Goal: Task Accomplishment & Management: Manage account settings

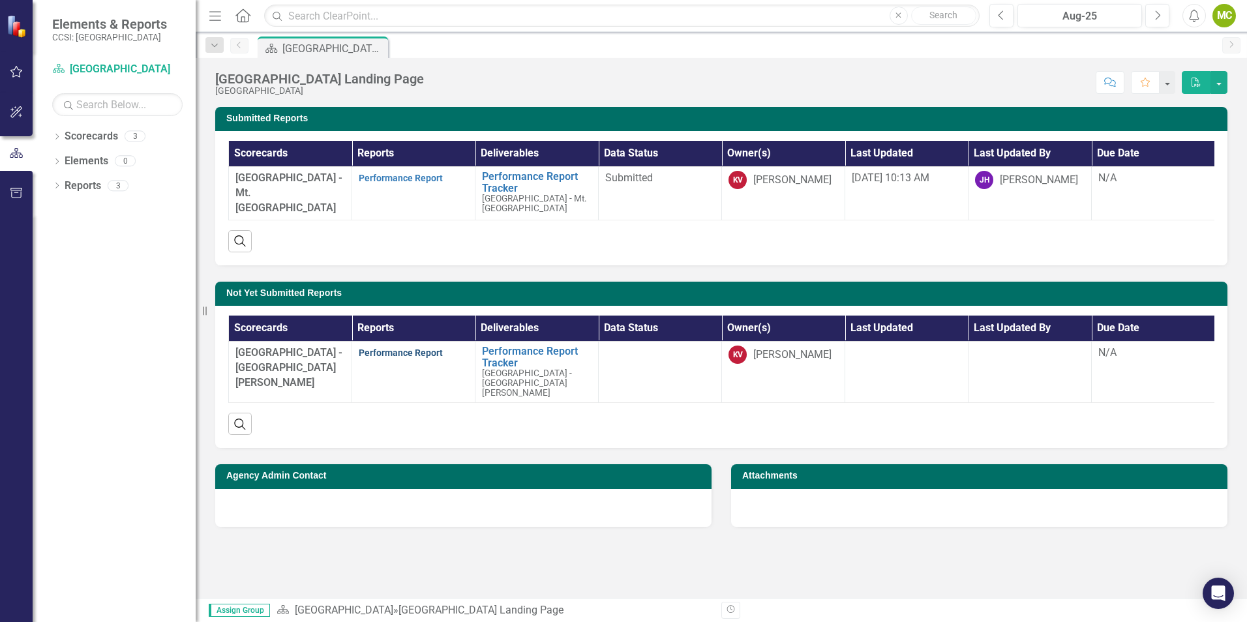
click at [394, 358] on link "Performance Report" at bounding box center [401, 353] width 84 height 10
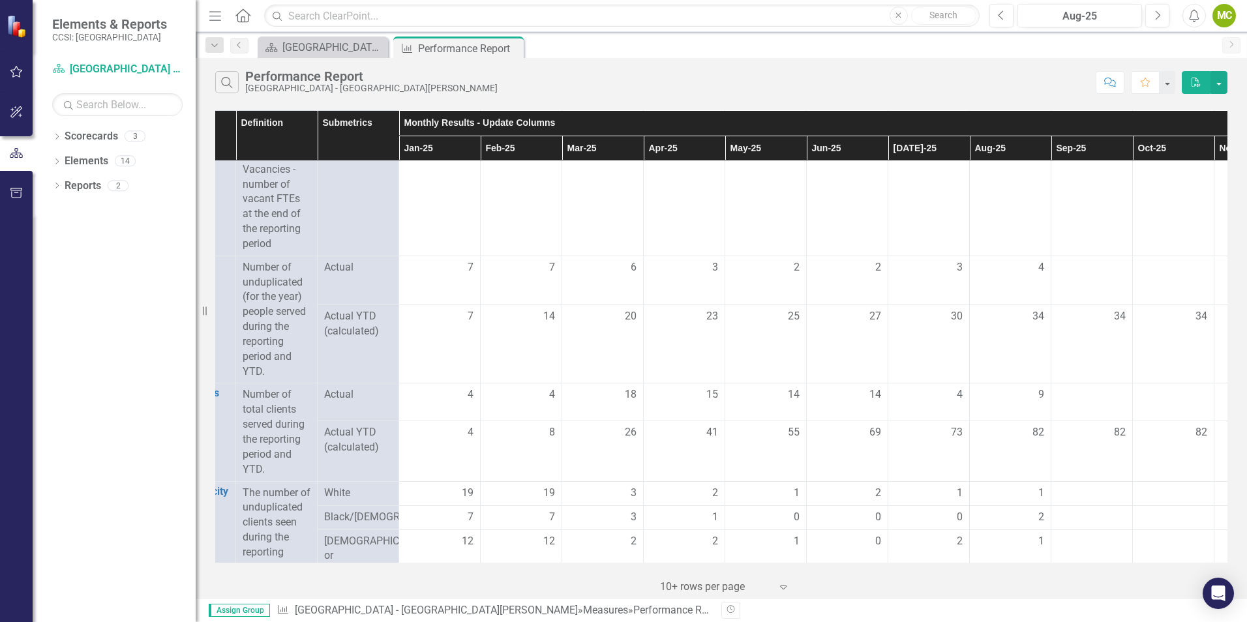
scroll to position [326, 61]
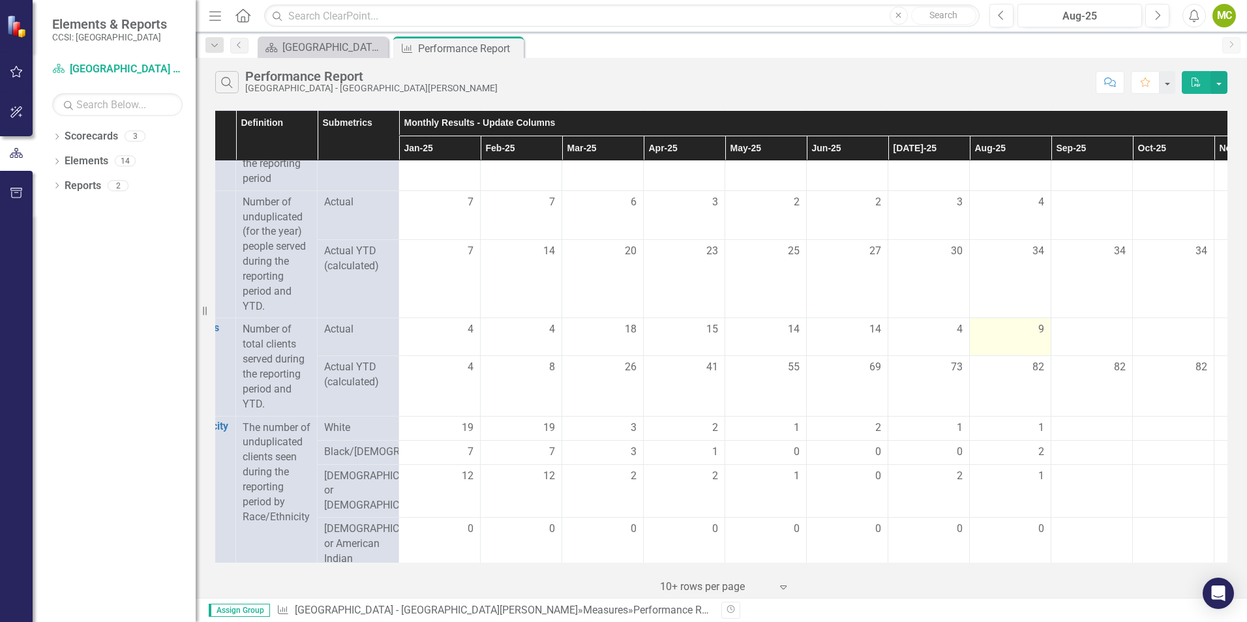
drag, startPoint x: 1036, startPoint y: 344, endPoint x: 1047, endPoint y: 348, distance: 12.0
click at [1038, 337] on div "9" at bounding box center [1011, 329] width 68 height 15
click at [1043, 337] on span "9" at bounding box center [1042, 329] width 6 height 15
drag, startPoint x: 1035, startPoint y: 346, endPoint x: 1059, endPoint y: 342, distance: 24.5
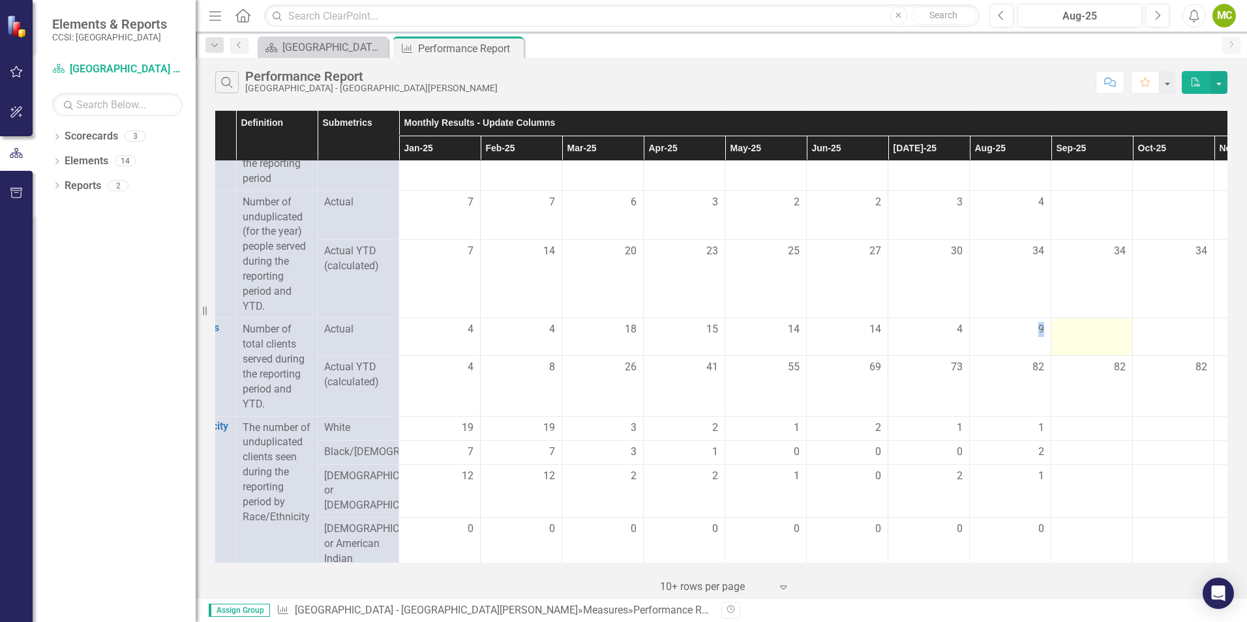
click at [1059, 342] on tr "Total Clients Served Link Open Element Number of total clients served during th…" at bounding box center [848, 337] width 1386 height 38
drag, startPoint x: 1059, startPoint y: 342, endPoint x: 1016, endPoint y: 356, distance: 45.4
click at [1016, 356] on td "9" at bounding box center [1011, 337] width 82 height 38
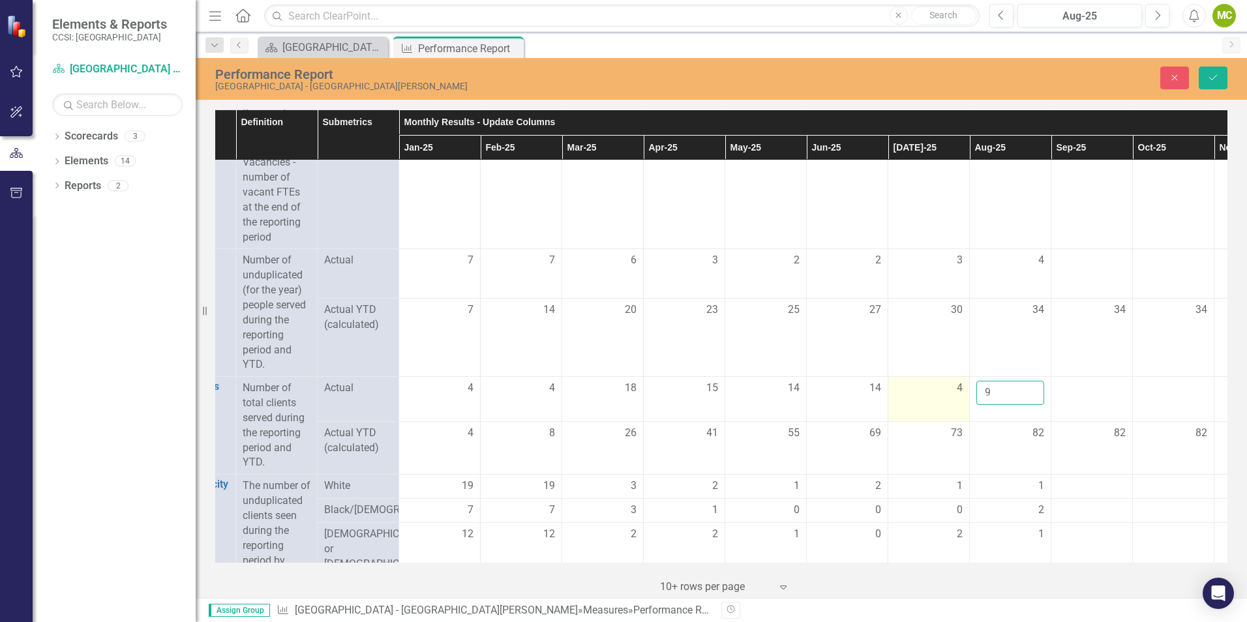
drag, startPoint x: 1016, startPoint y: 356, endPoint x: 946, endPoint y: 413, distance: 90.0
click at [947, 415] on tr "Total Clients Served Link Open Element Number of total clients served during th…" at bounding box center [848, 399] width 1386 height 45
type input "4"
click at [1060, 113] on th "Monthly Results - Update Columns" at bounding box center [888, 122] width 979 height 25
click at [1195, 108] on div "Measures Definition Submetrics Monthly Results - Update Columns Sort Ascending …" at bounding box center [722, 352] width 1052 height 492
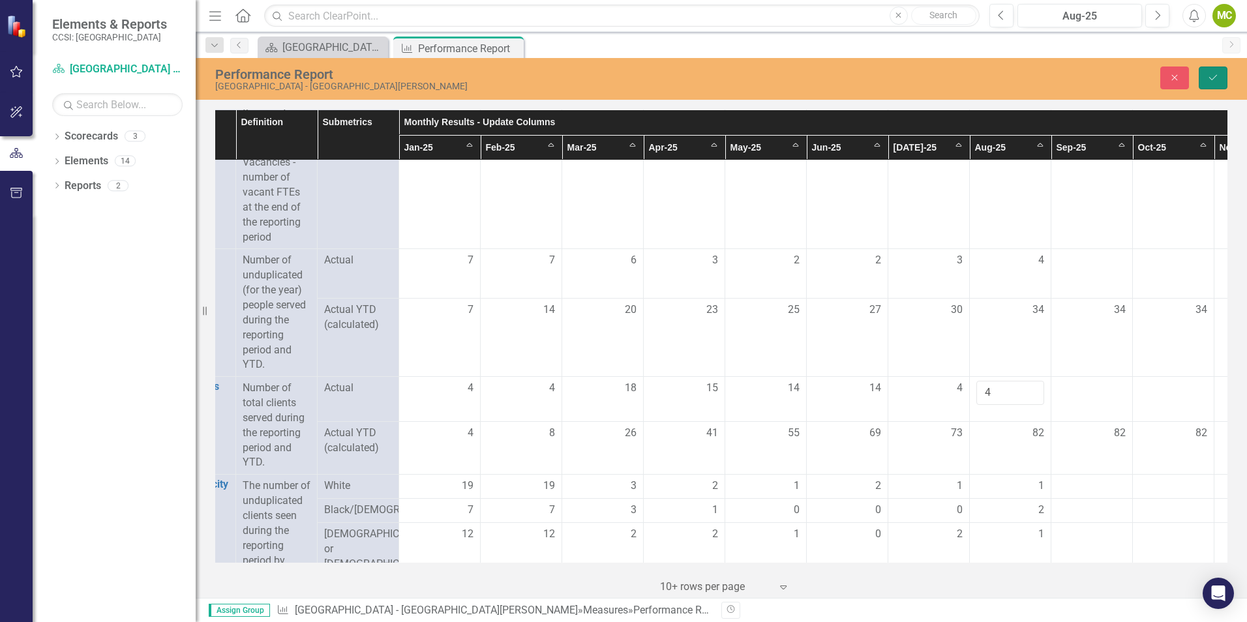
click at [1220, 76] on button "Save" at bounding box center [1213, 78] width 29 height 23
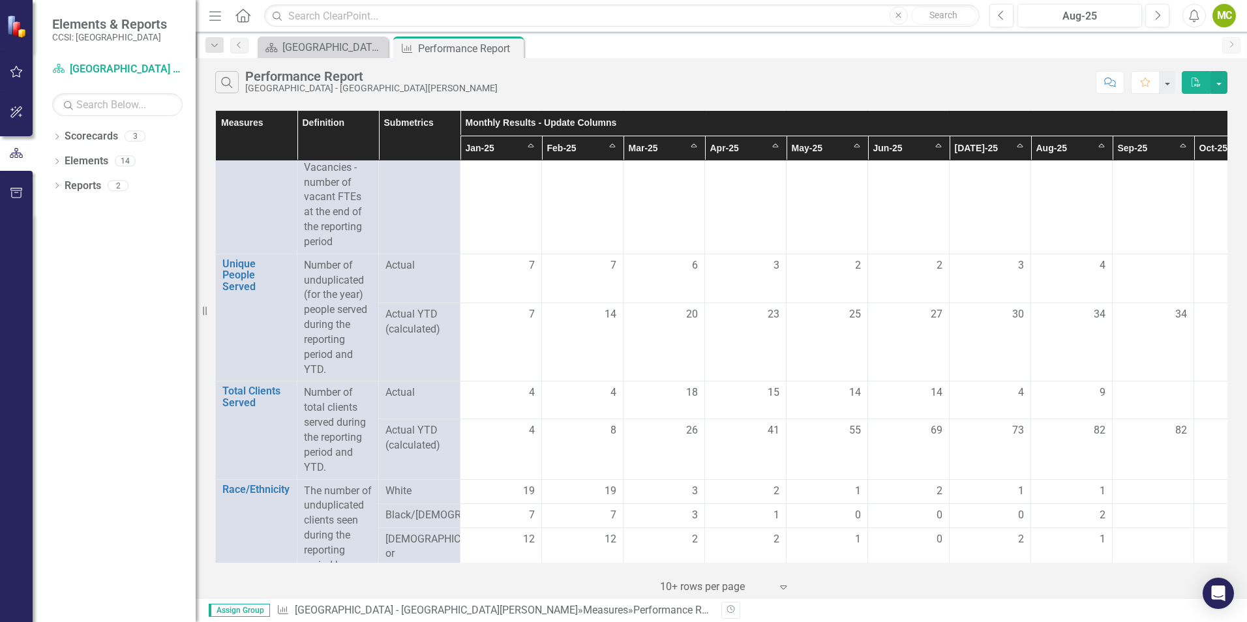
scroll to position [261, 0]
click at [1097, 403] on div "9" at bounding box center [1072, 395] width 68 height 15
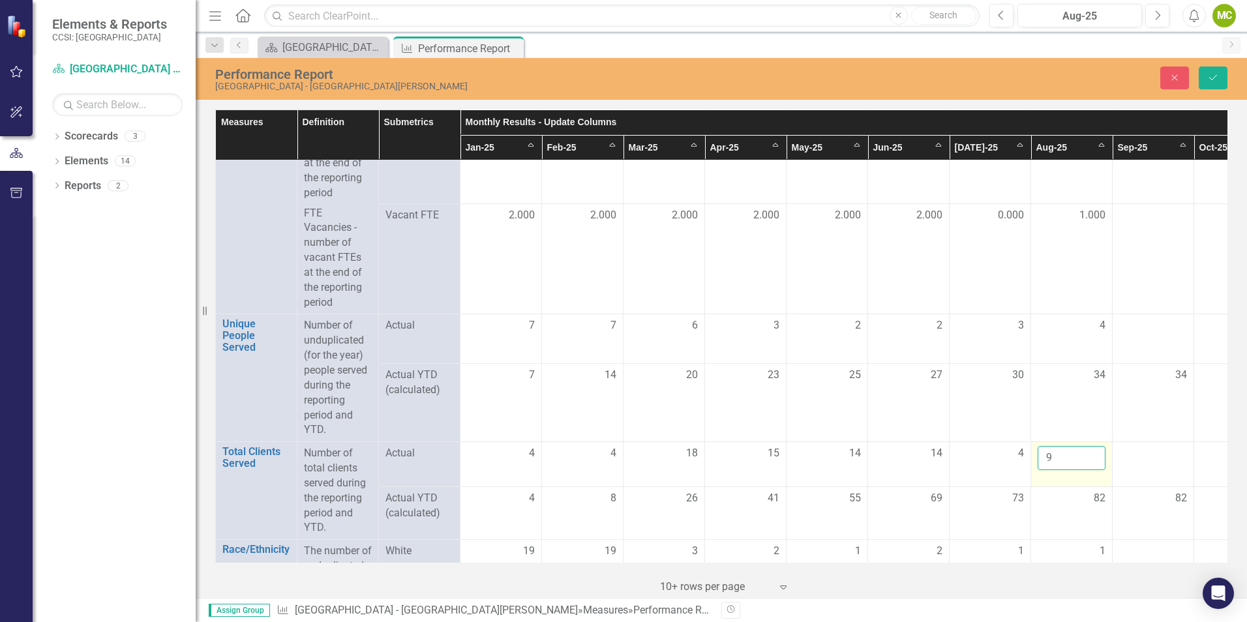
drag, startPoint x: 1098, startPoint y: 407, endPoint x: 1086, endPoint y: 475, distance: 68.9
click at [1086, 470] on input "9" at bounding box center [1072, 458] width 68 height 24
type input "4"
click at [1069, 115] on th "Monthly Results - Update Columns Sort Ascending" at bounding box center [950, 122] width 979 height 25
click at [1081, 90] on div "Performance Report [GEOGRAPHIC_DATA] - [GEOGRAPHIC_DATA][PERSON_NAME] Close Save" at bounding box center [722, 78] width 1052 height 27
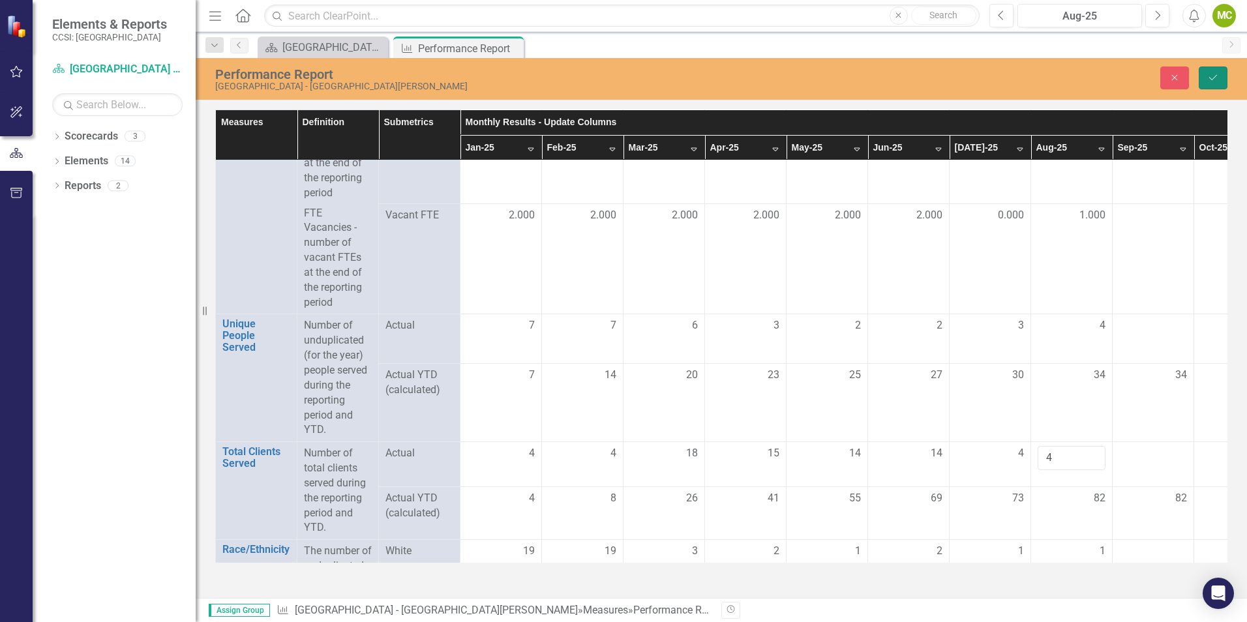
click at [1225, 80] on button "Save" at bounding box center [1213, 78] width 29 height 23
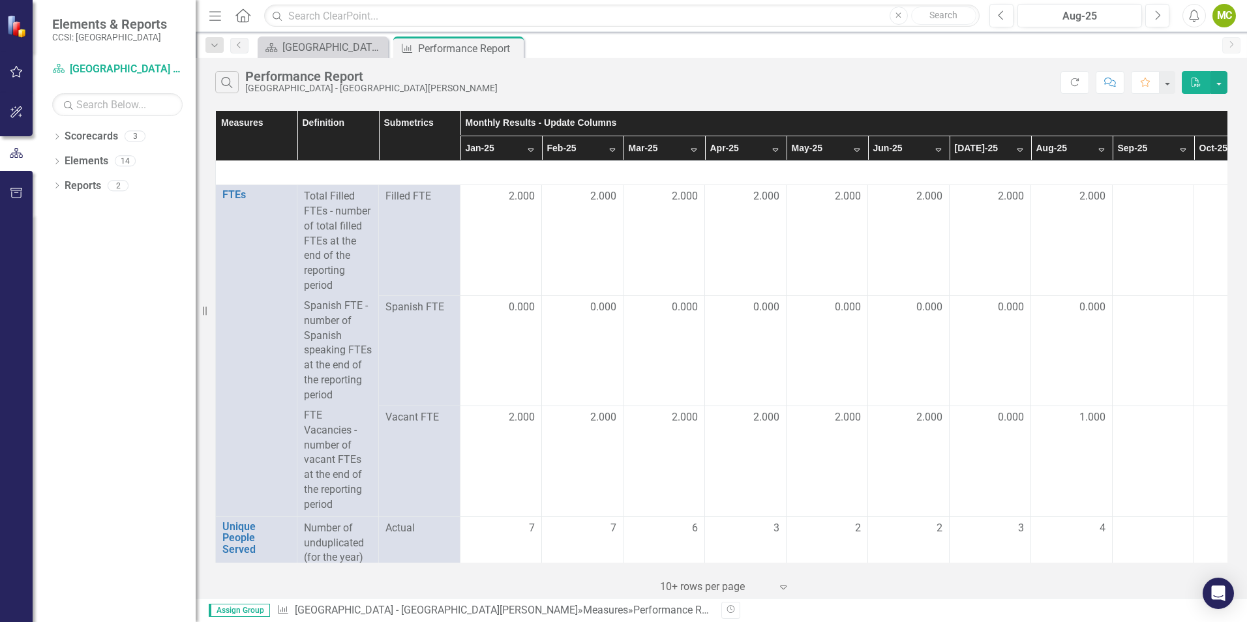
scroll to position [326, 0]
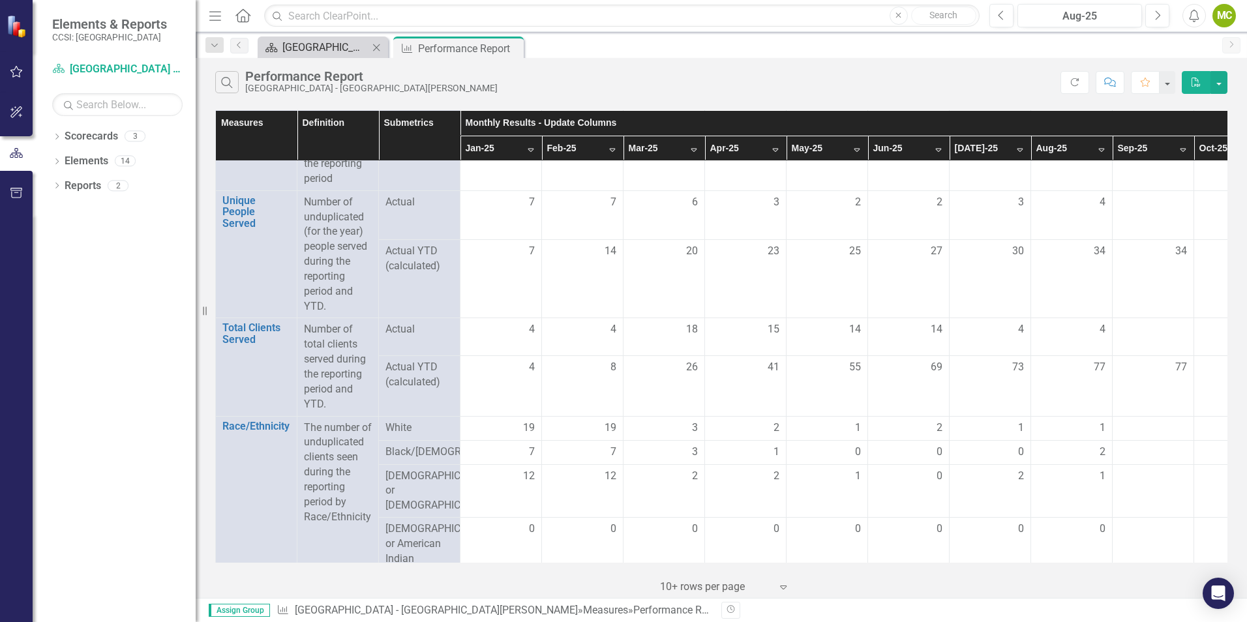
click at [324, 47] on div "[GEOGRAPHIC_DATA] Landing Page" at bounding box center [326, 47] width 86 height 16
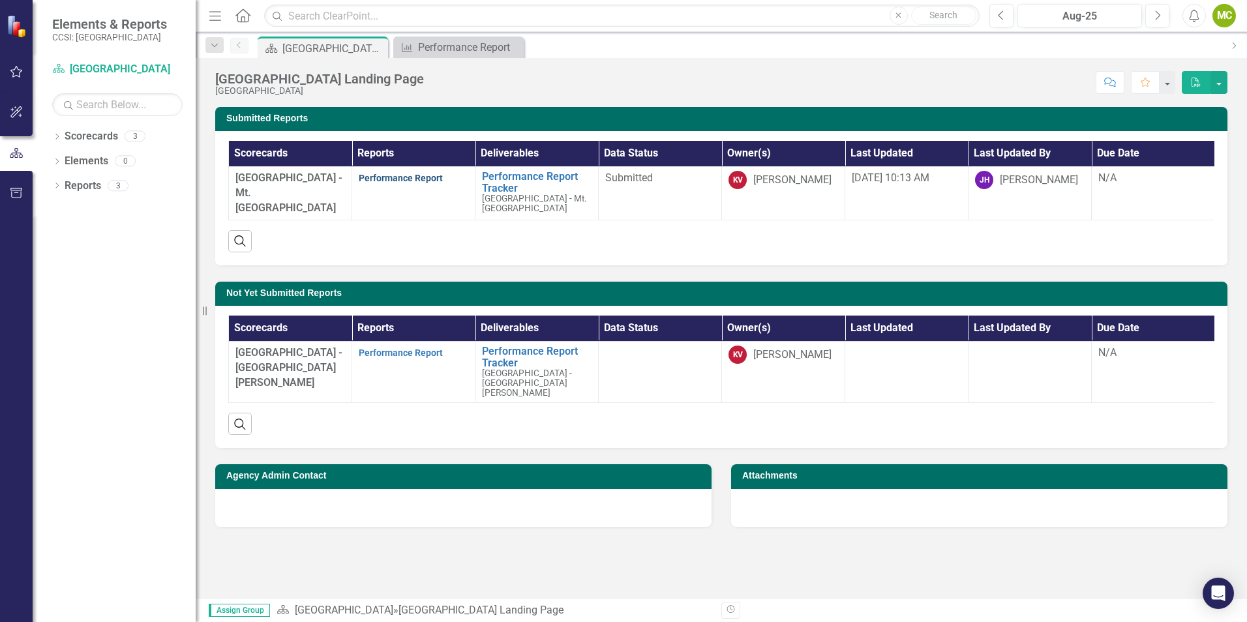
click at [389, 177] on link "Performance Report" at bounding box center [401, 178] width 84 height 10
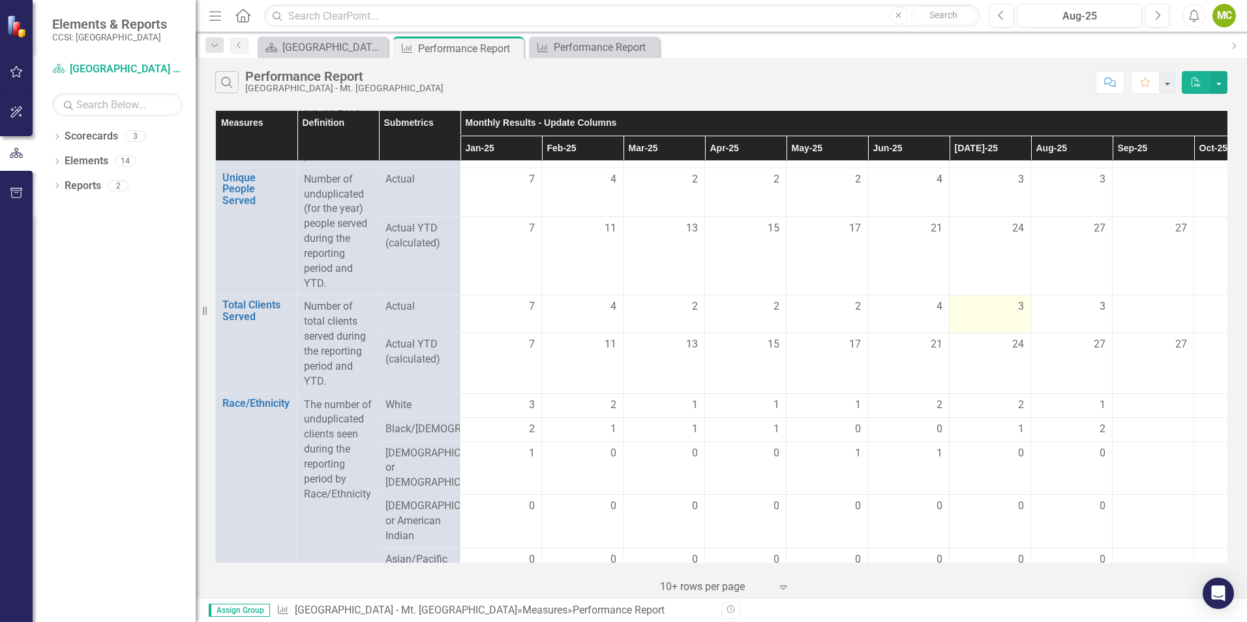
scroll to position [326, 0]
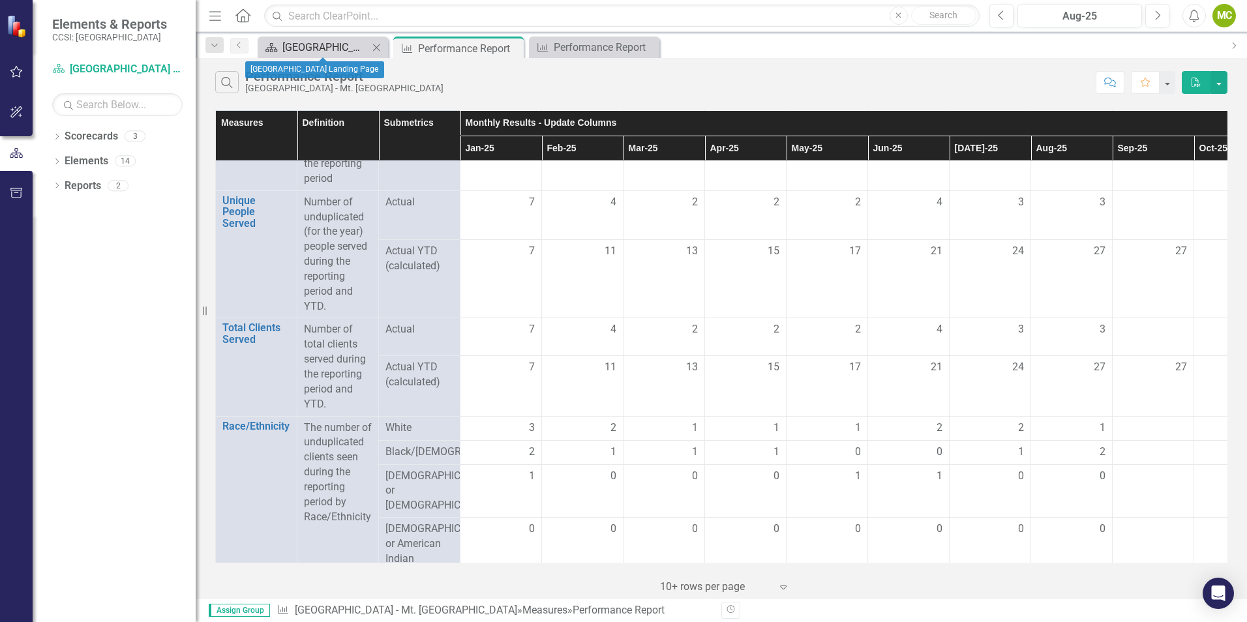
click at [328, 51] on div "[GEOGRAPHIC_DATA] Landing Page" at bounding box center [326, 47] width 86 height 16
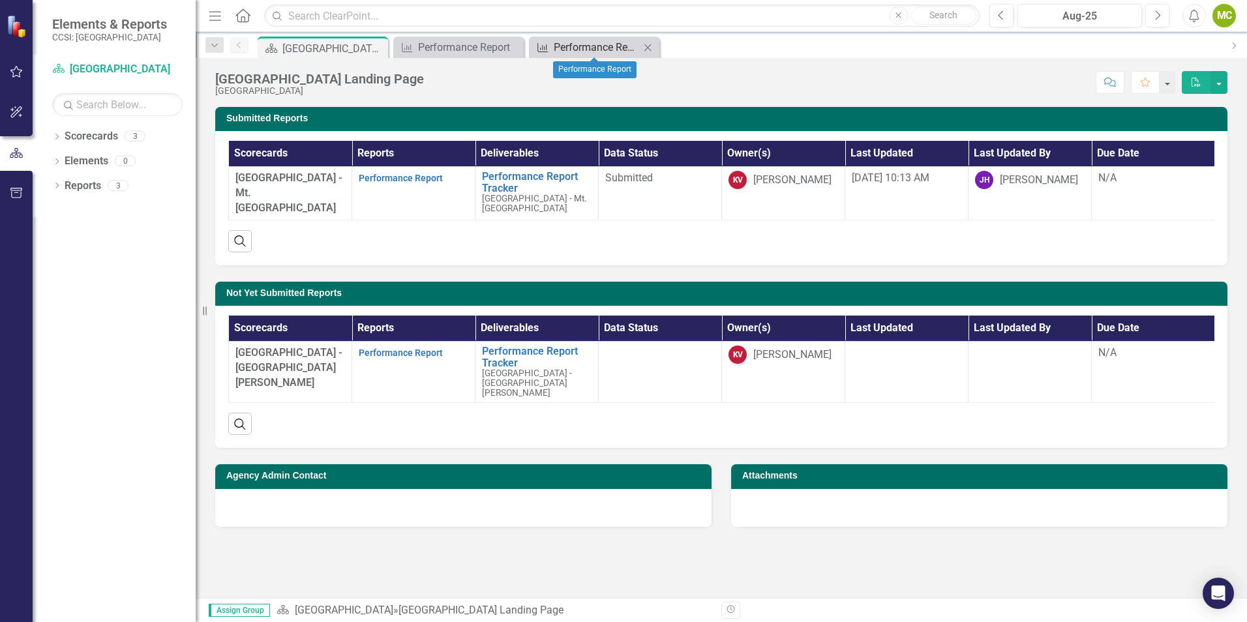
click at [552, 48] on link "Measure Performance Report" at bounding box center [586, 47] width 108 height 16
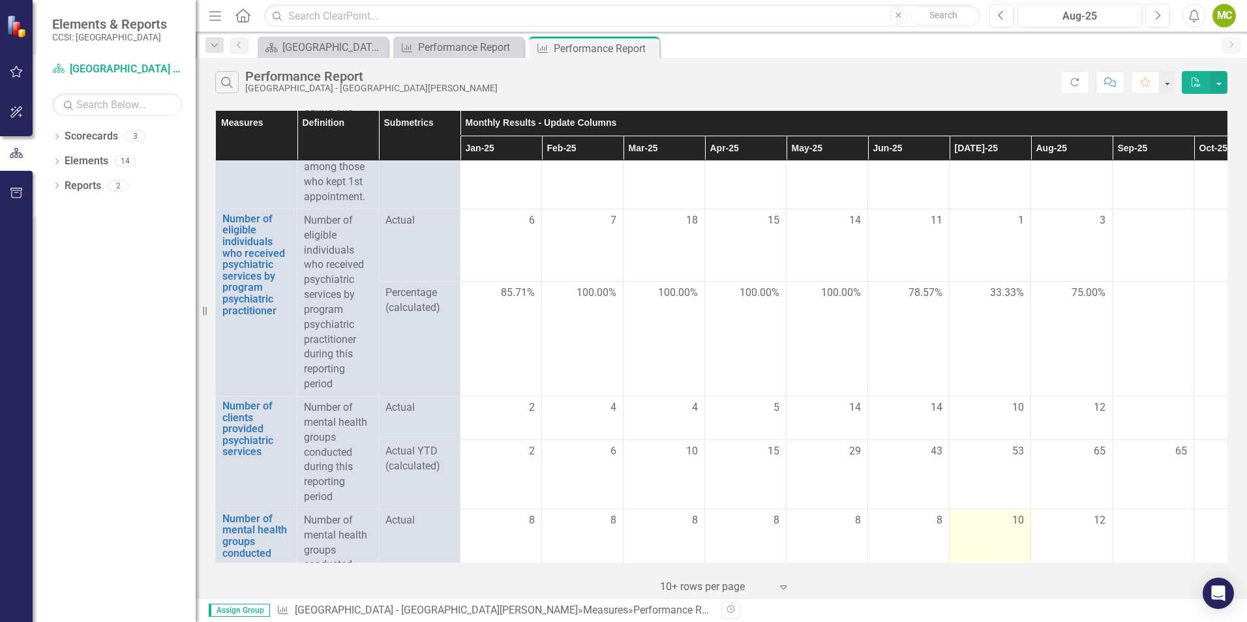
scroll to position [2098, 0]
